Goal: Task Accomplishment & Management: Manage account settings

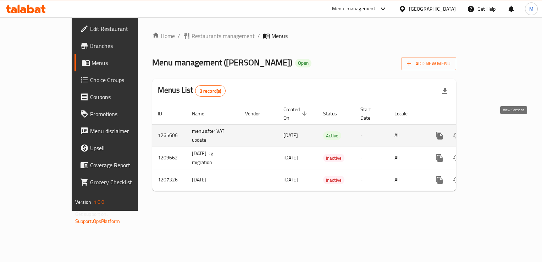
click at [493, 132] on icon "enhanced table" at bounding box center [490, 135] width 6 height 6
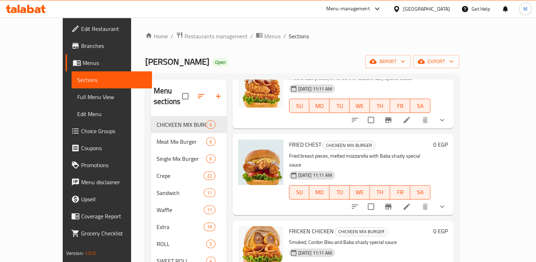
scroll to position [99, 0]
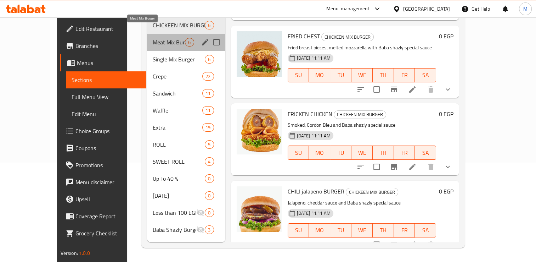
click at [153, 38] on span "Meat Mix Burger" at bounding box center [169, 42] width 32 height 9
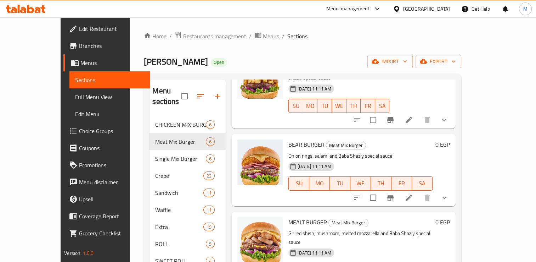
click at [183, 37] on span "Restaurants management" at bounding box center [214, 36] width 63 height 9
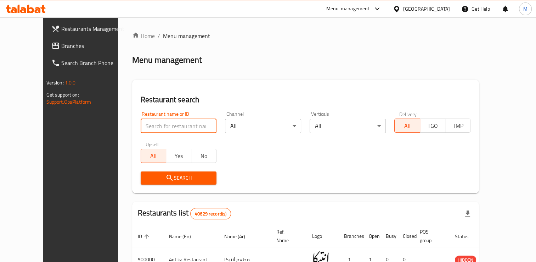
click at [141, 124] on input "search" at bounding box center [179, 126] width 76 height 14
type input "rawash"
click button "Search" at bounding box center [179, 177] width 76 height 13
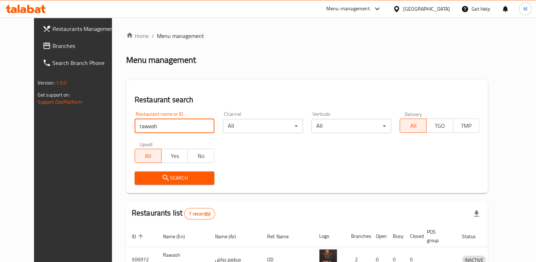
click at [136, 126] on input "rawash" at bounding box center [175, 126] width 80 height 14
click button "Search" at bounding box center [175, 177] width 80 height 13
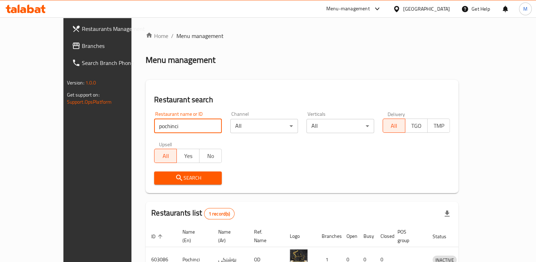
scroll to position [40, 0]
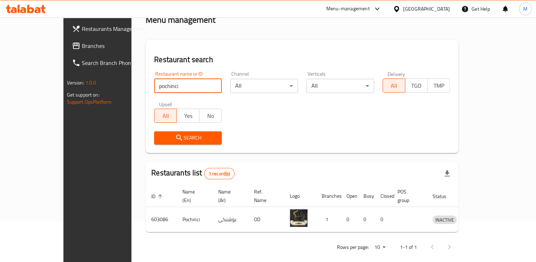
click at [154, 88] on input "pochinci" at bounding box center [188, 86] width 68 height 14
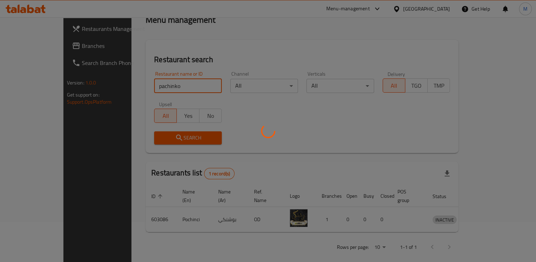
scroll to position [28, 0]
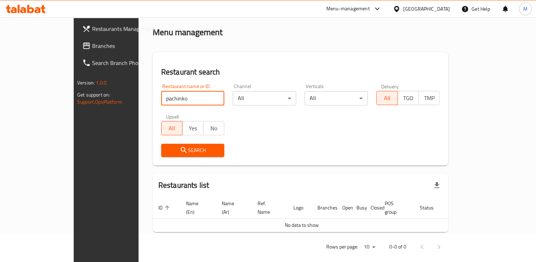
click at [161, 100] on input "pachinko" at bounding box center [192, 98] width 63 height 14
type input "625142"
click button "Search" at bounding box center [192, 150] width 63 height 13
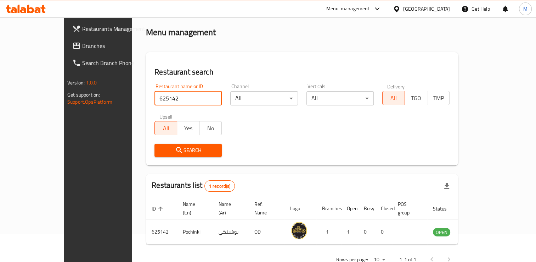
scroll to position [40, 0]
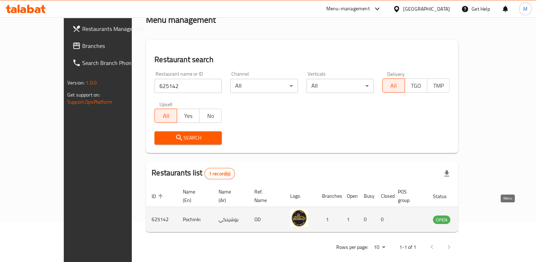
click at [479, 217] on icon "enhanced table" at bounding box center [475, 220] width 8 height 6
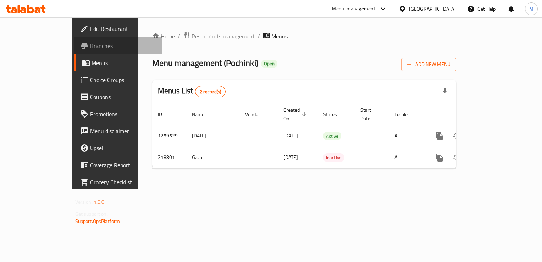
click at [90, 45] on span "Branches" at bounding box center [123, 45] width 66 height 9
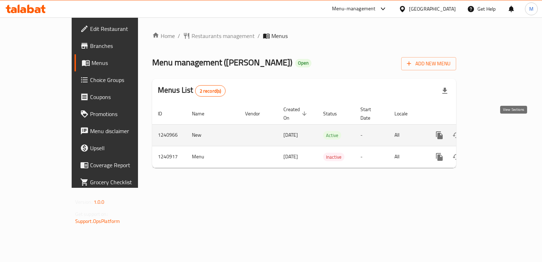
click at [493, 132] on icon "enhanced table" at bounding box center [490, 135] width 6 height 6
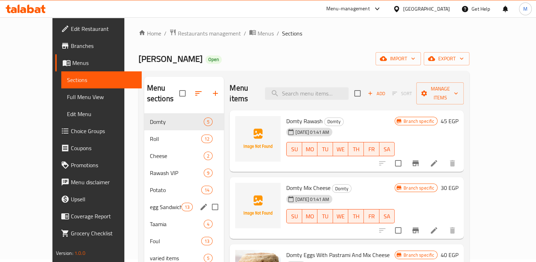
scroll to position [3, 0]
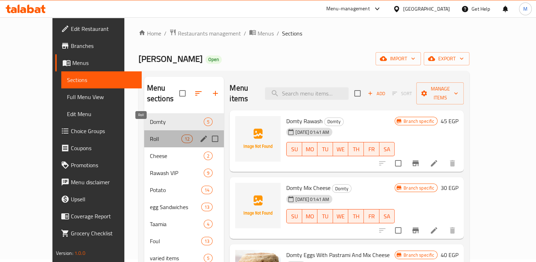
click at [150, 134] on span "Roll" at bounding box center [166, 138] width 32 height 9
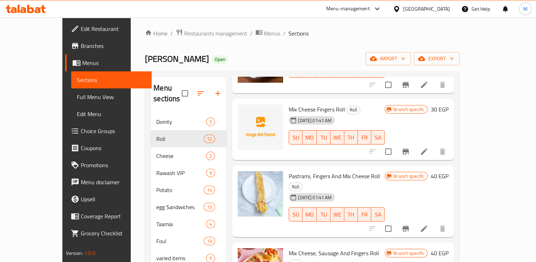
scroll to position [396, 0]
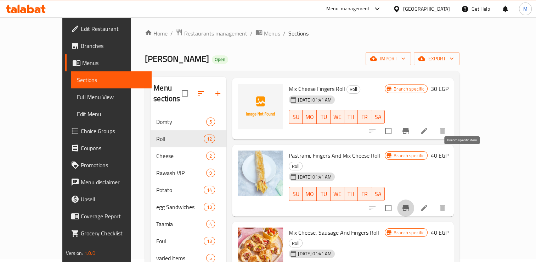
click at [410, 203] on icon "Branch-specific-item" at bounding box center [406, 207] width 9 height 9
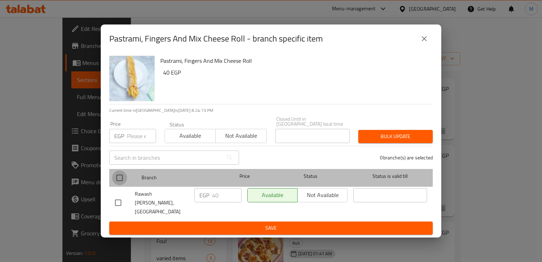
click at [117, 177] on input "checkbox" at bounding box center [119, 177] width 15 height 15
checkbox input "true"
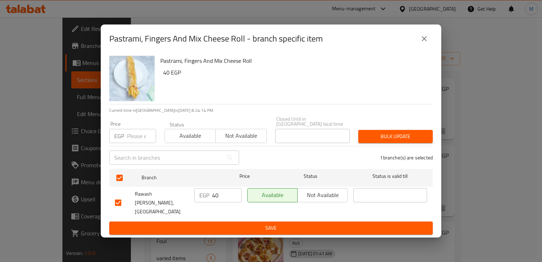
click at [218, 197] on input "40" at bounding box center [226, 195] width 29 height 14
type input "45"
click at [134, 139] on input "number" at bounding box center [141, 136] width 29 height 14
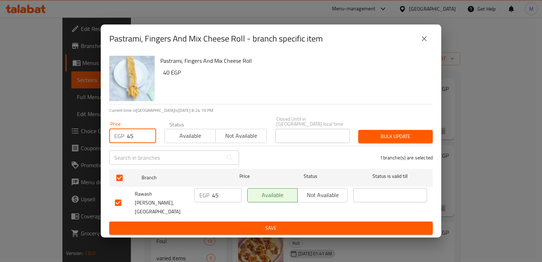
type input "45"
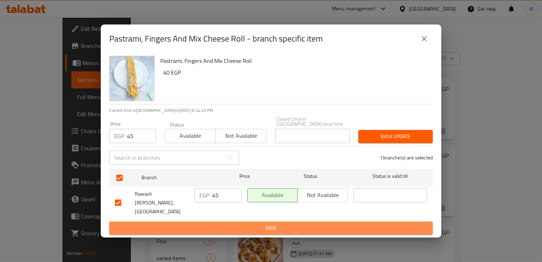
click at [218, 223] on span "Save" at bounding box center [271, 227] width 312 height 9
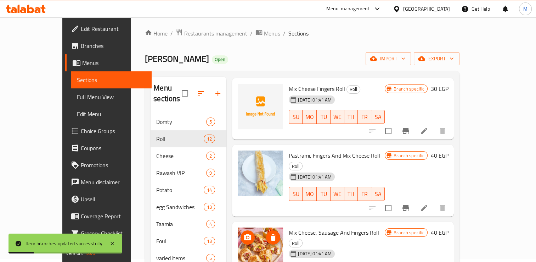
scroll to position [406, 0]
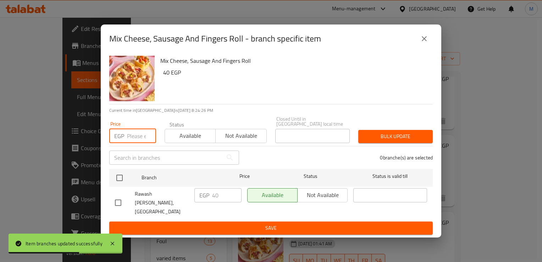
click at [132, 137] on input "number" at bounding box center [141, 136] width 29 height 14
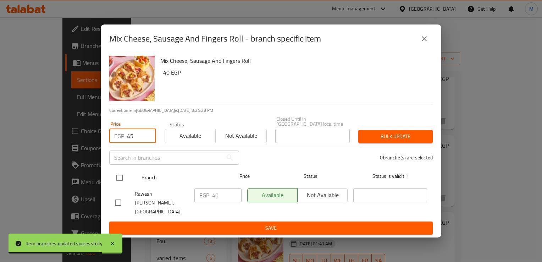
type input "45"
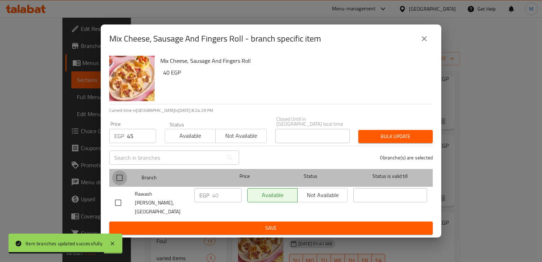
click at [119, 179] on input "checkbox" at bounding box center [119, 177] width 15 height 15
checkbox input "true"
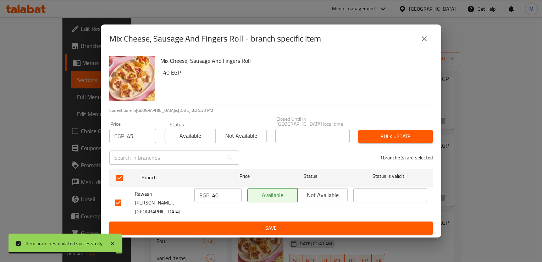
click at [212, 197] on input "40" at bounding box center [226, 195] width 29 height 14
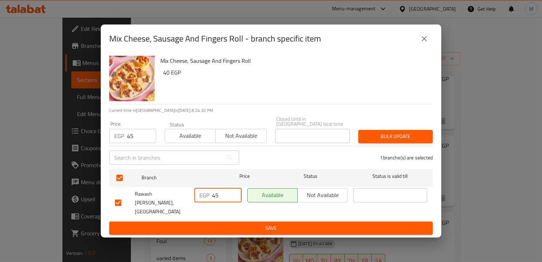
type input "45"
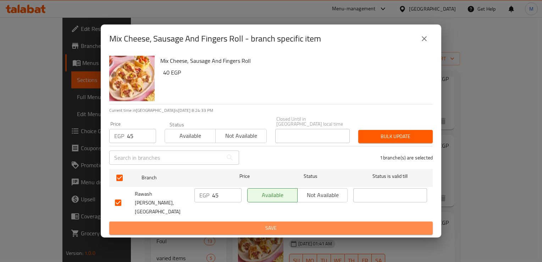
click at [227, 223] on span "Save" at bounding box center [271, 227] width 312 height 9
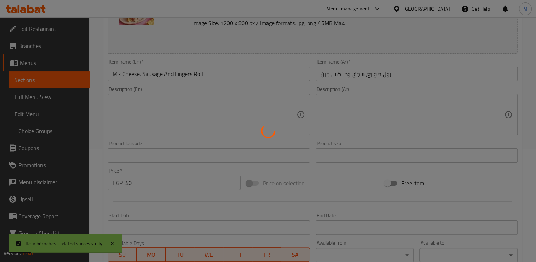
scroll to position [113, 0]
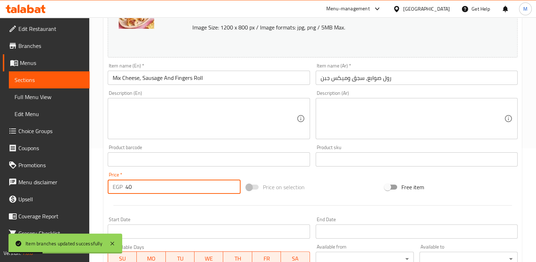
click at [142, 185] on input "40" at bounding box center [182, 186] width 115 height 14
click at [142, 185] on input "5" at bounding box center [182, 186] width 115 height 14
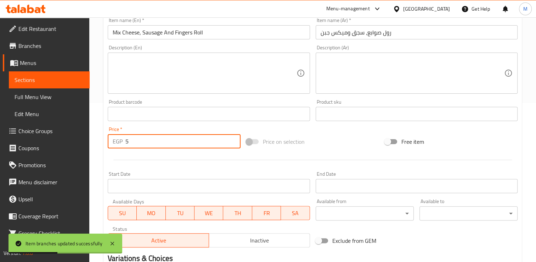
scroll to position [158, 0]
click at [131, 141] on input "5" at bounding box center [182, 141] width 115 height 14
click at [131, 141] on input "45" at bounding box center [182, 141] width 115 height 14
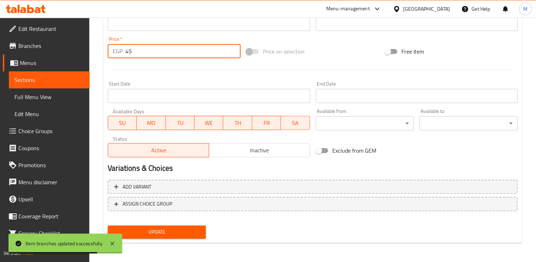
type input "45"
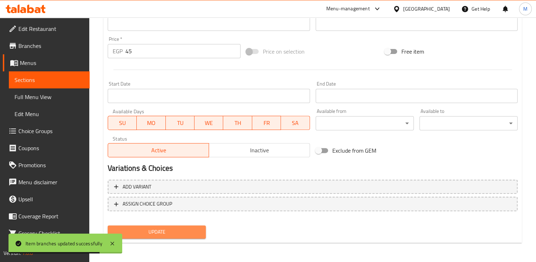
click at [164, 231] on span "Update" at bounding box center [156, 231] width 87 height 9
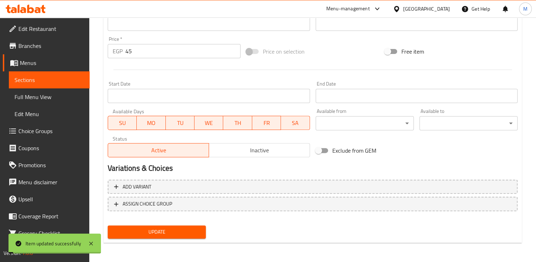
scroll to position [0, 0]
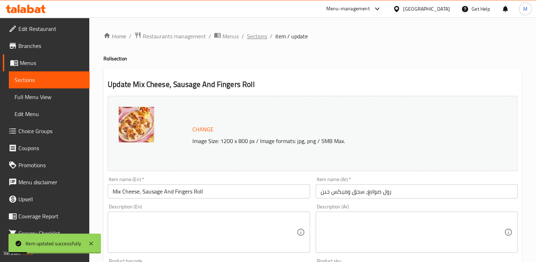
click at [255, 35] on span "Sections" at bounding box center [257, 36] width 20 height 9
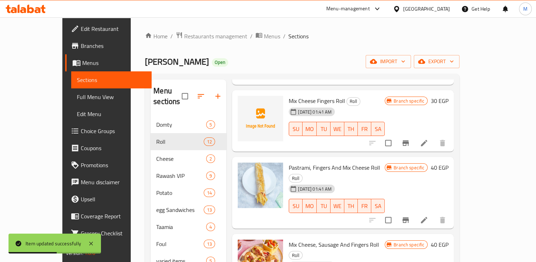
scroll to position [390, 0]
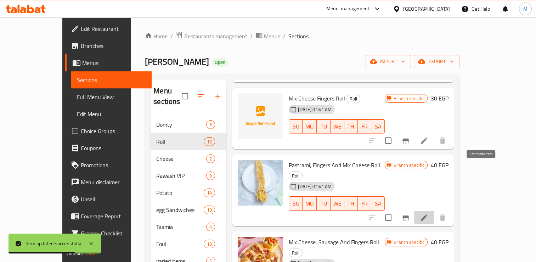
click at [427, 214] on icon at bounding box center [424, 217] width 6 height 6
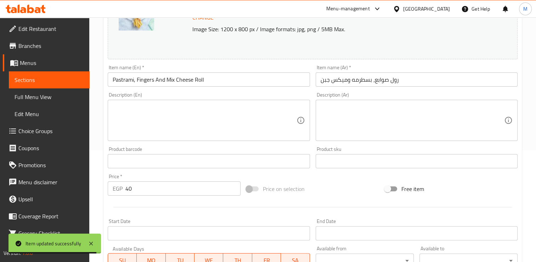
scroll to position [112, 0]
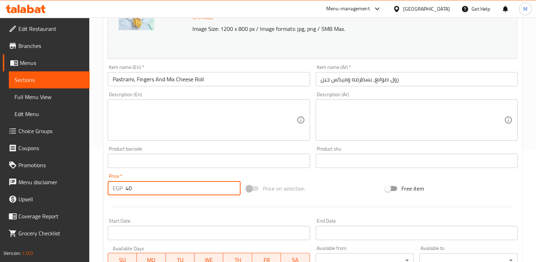
click at [181, 190] on input "40" at bounding box center [182, 188] width 115 height 14
click at [181, 190] on input "4" at bounding box center [182, 188] width 115 height 14
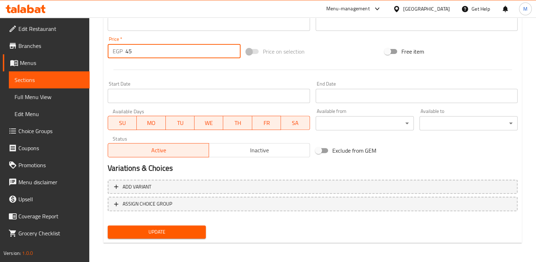
type input "45"
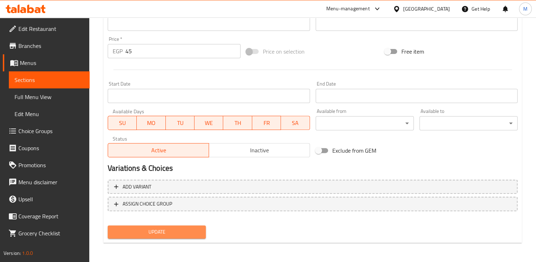
click at [181, 231] on span "Update" at bounding box center [156, 231] width 87 height 9
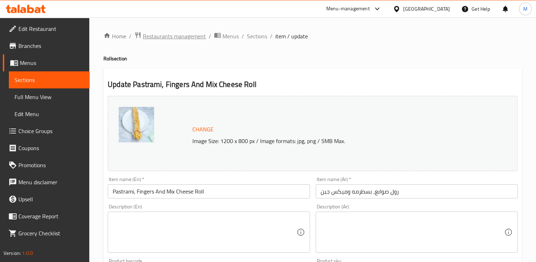
click at [167, 35] on span "Restaurants management" at bounding box center [174, 36] width 63 height 9
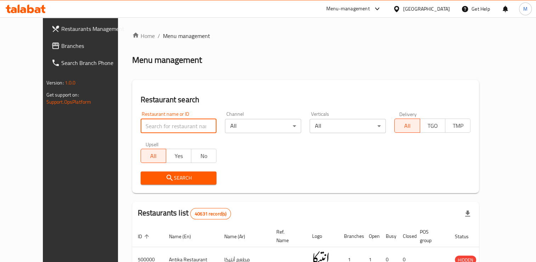
click at [141, 128] on input "search" at bounding box center [179, 126] width 76 height 14
type input "peak burger"
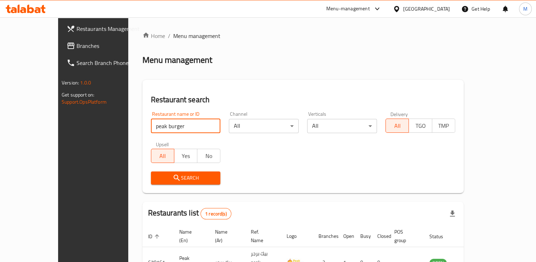
scroll to position [40, 0]
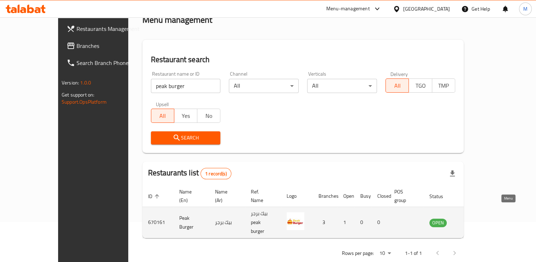
click at [475, 218] on icon "enhanced table" at bounding box center [471, 222] width 9 height 9
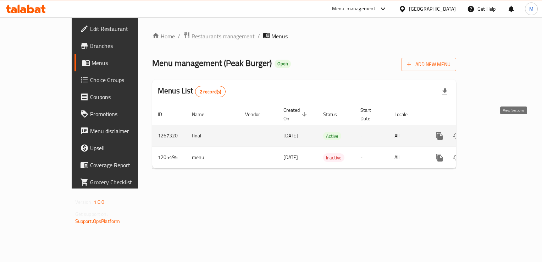
click at [494, 132] on icon "enhanced table" at bounding box center [490, 136] width 9 height 9
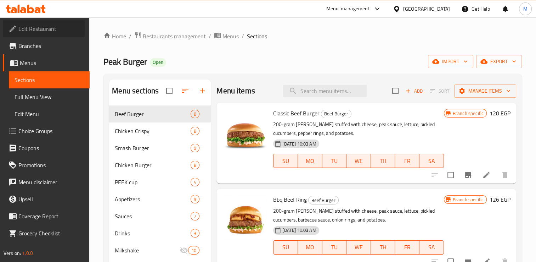
click at [33, 28] on span "Edit Restaurant" at bounding box center [51, 28] width 66 height 9
